Goal: Task Accomplishment & Management: Manage account settings

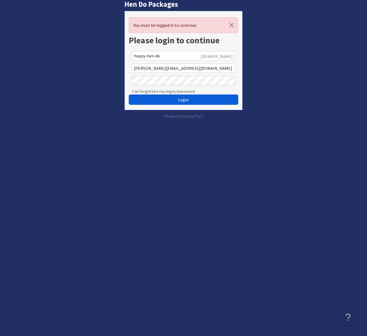
click at [171, 104] on button "Login" at bounding box center [183, 100] width 109 height 10
click at [175, 74] on div "[PERSON_NAME][EMAIL_ADDRESS][DOMAIN_NAME]" at bounding box center [183, 68] width 109 height 12
click at [177, 71] on input "[PERSON_NAME][EMAIL_ADDRESS][DOMAIN_NAME]" at bounding box center [183, 68] width 103 height 9
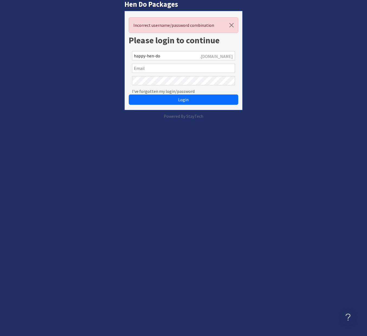
click at [171, 73] on div at bounding box center [183, 68] width 109 height 12
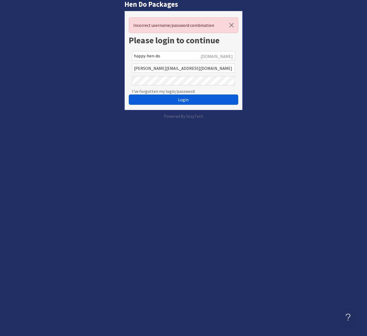
type input "[PERSON_NAME][EMAIL_ADDRESS][DOMAIN_NAME]"
click at [189, 101] on button "Login" at bounding box center [183, 100] width 109 height 10
